Goal: Information Seeking & Learning: Learn about a topic

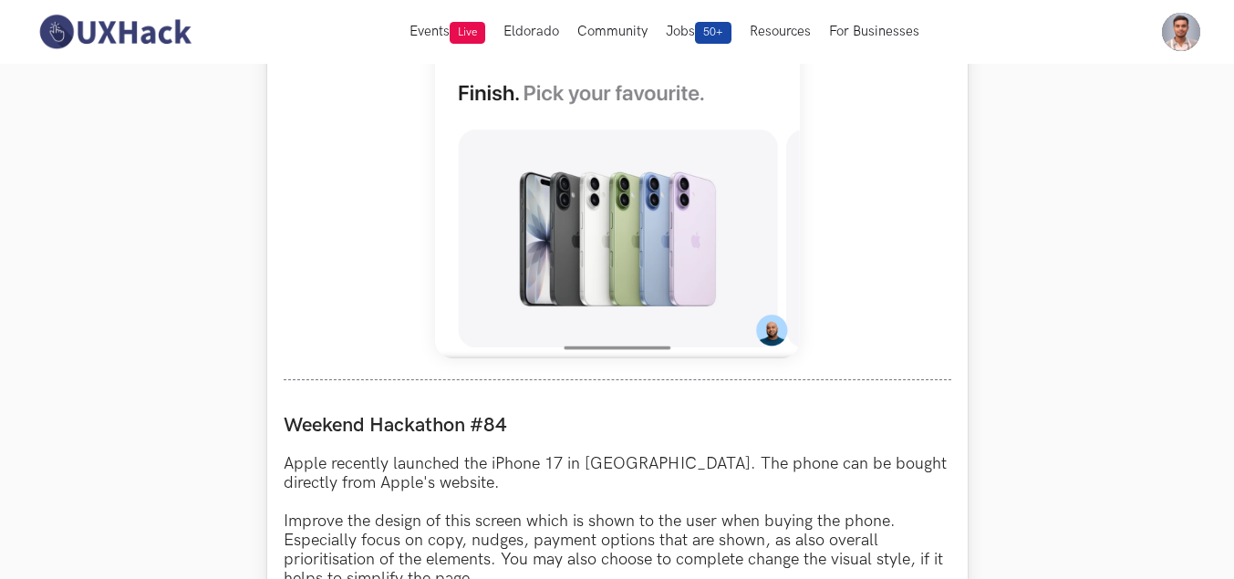
scroll to position [1178, 0]
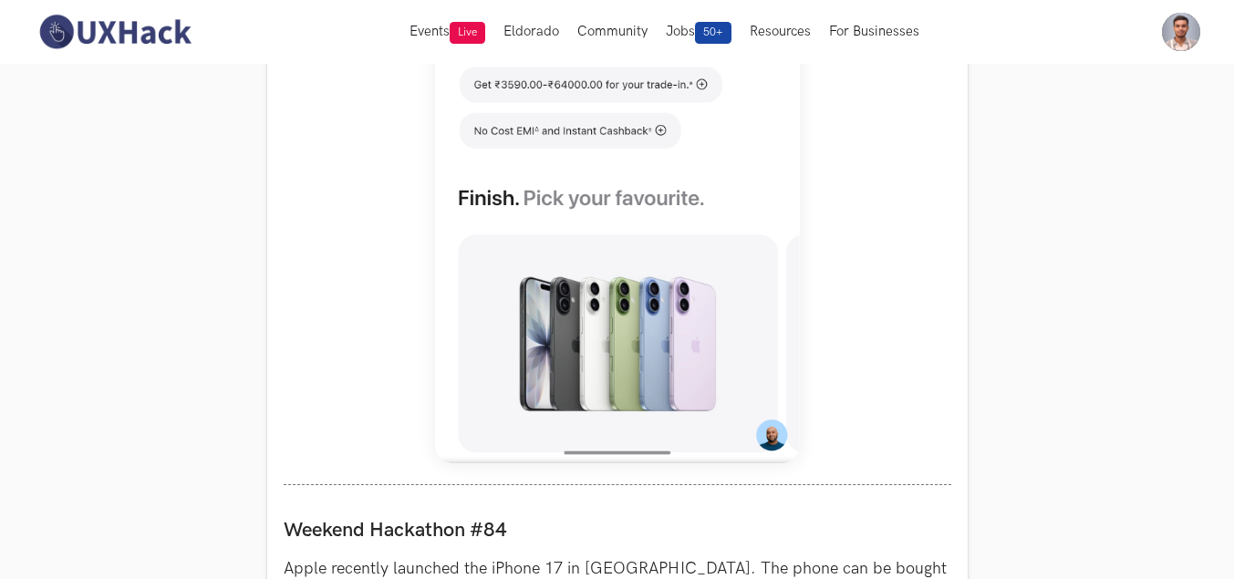
click at [213, 63] on nav "Events Live Eldorado Community Jobs 50+ Resources For Businesses Home My Profil…" at bounding box center [617, 32] width 1167 height 64
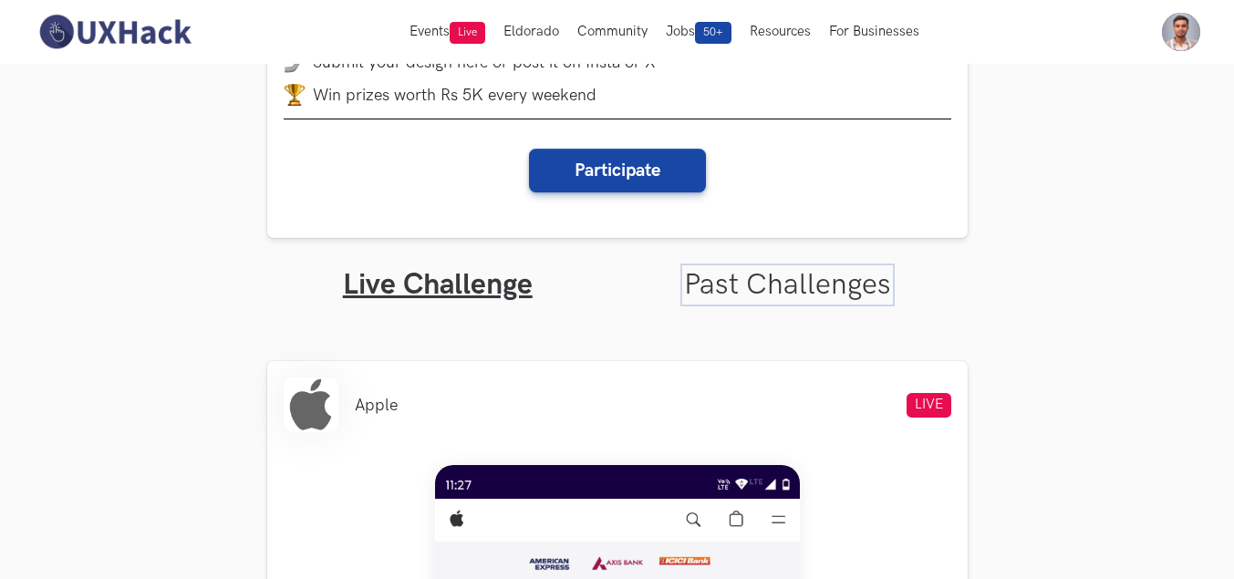
click at [824, 291] on link "Past Challenges" at bounding box center [787, 285] width 207 height 36
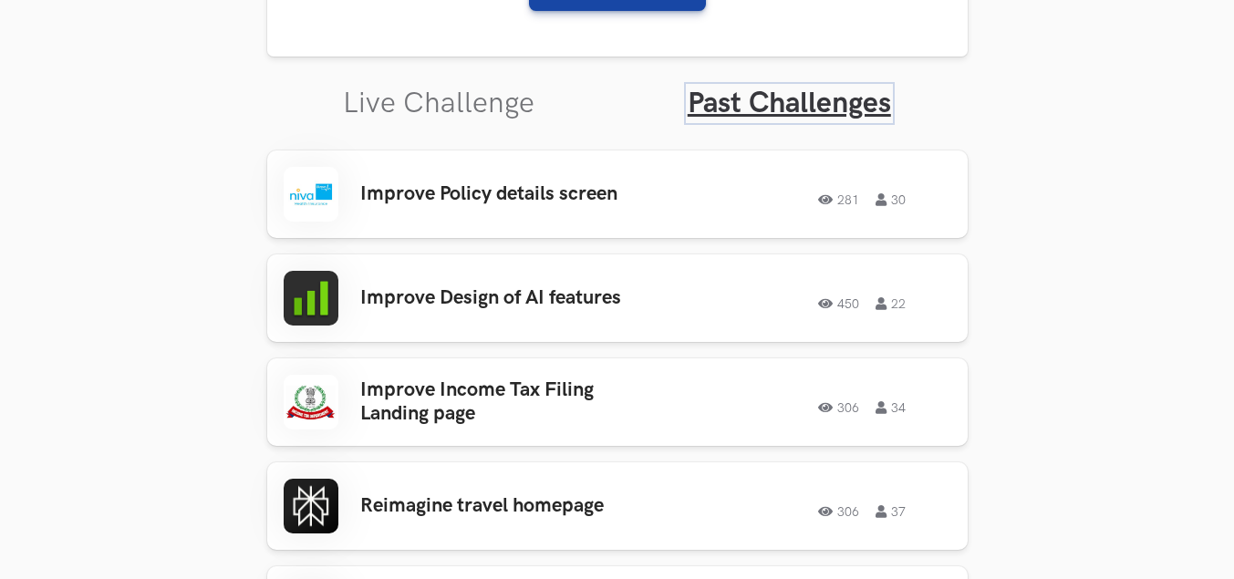
scroll to position [547, 0]
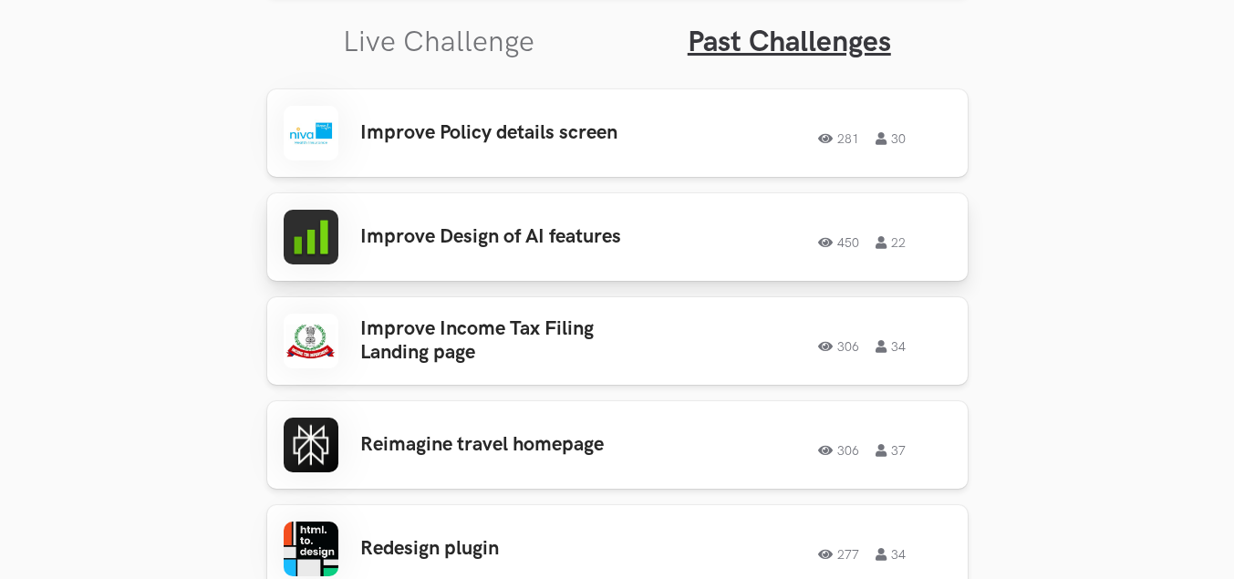
scroll to position [638, 0]
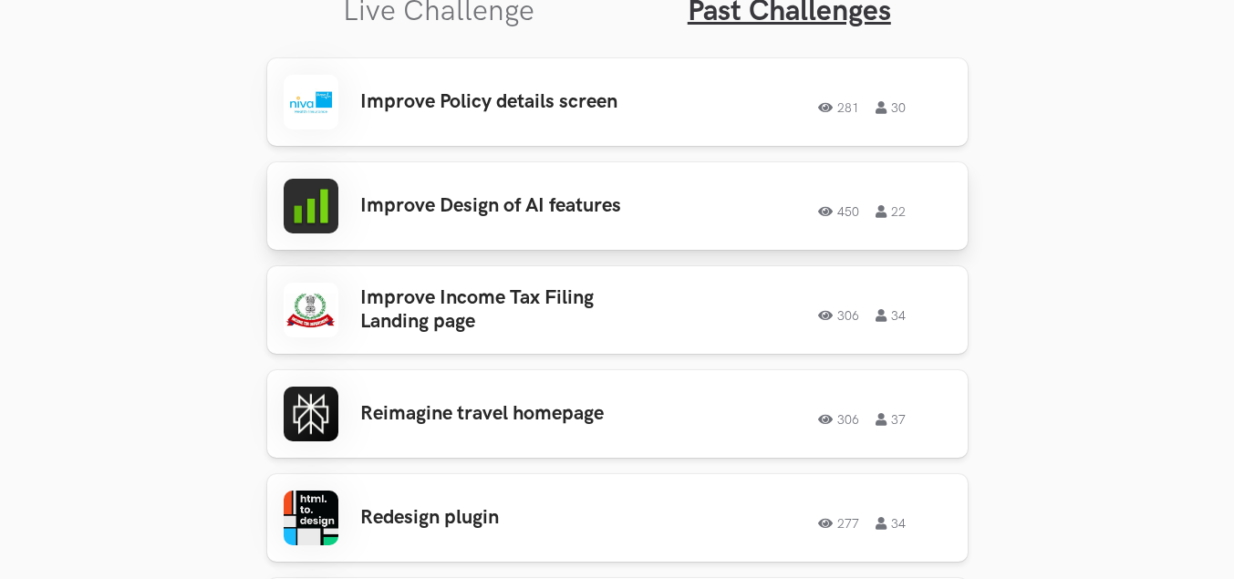
click at [477, 202] on h3 "Improve Design of AI features" at bounding box center [502, 206] width 285 height 24
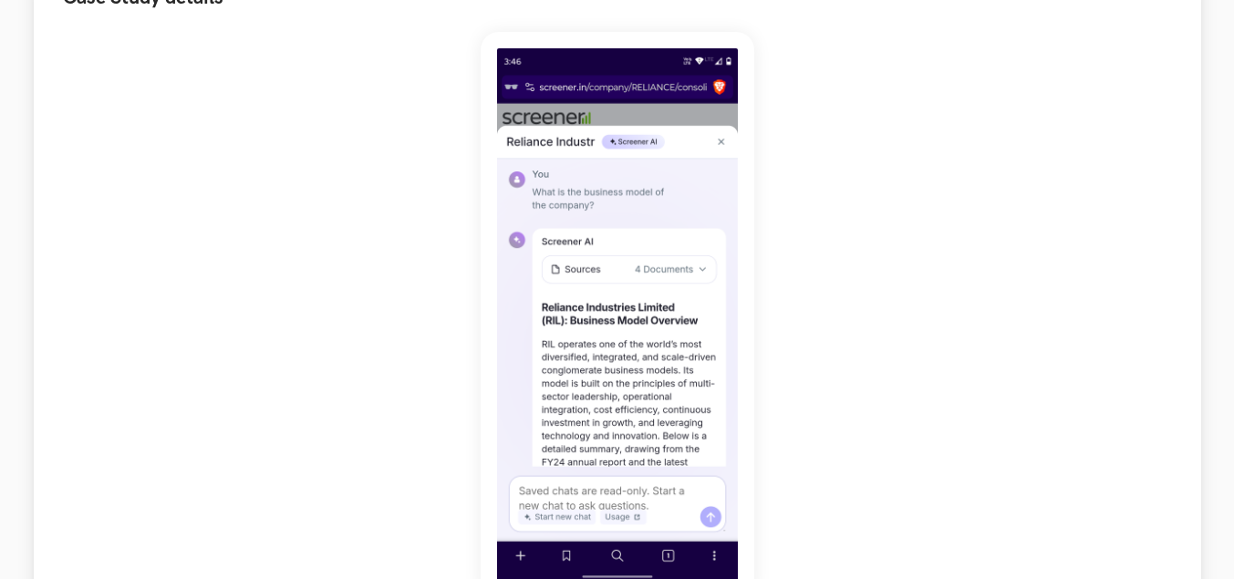
scroll to position [274, 0]
